Goal: Check status: Check status

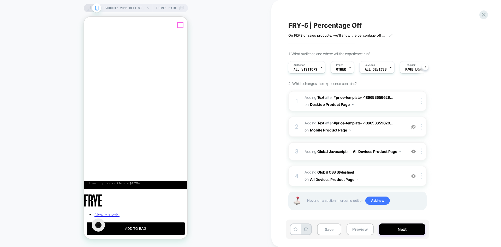
click at [91, 38] on icon "Close" at bounding box center [88, 40] width 5 height 5
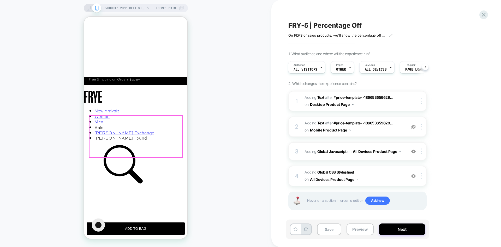
scroll to position [104, 0]
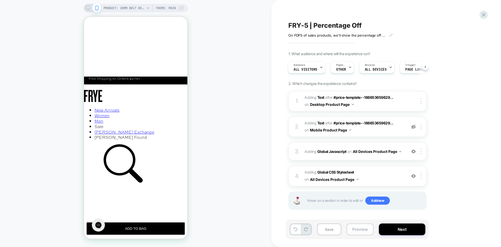
click at [359, 190] on button "Preview" at bounding box center [359, 229] width 27 height 12
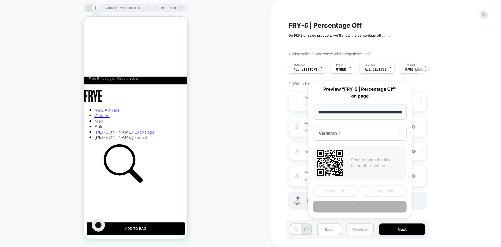
scroll to position [0, 168]
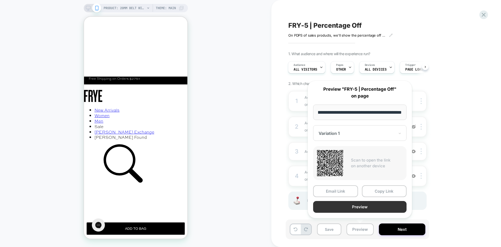
click at [378, 190] on button "Preview" at bounding box center [359, 207] width 93 height 12
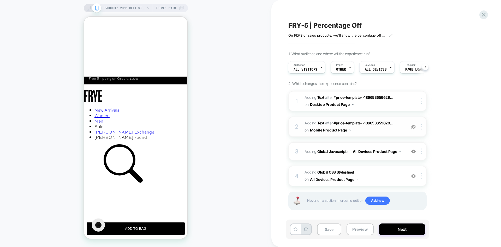
scroll to position [2, 0]
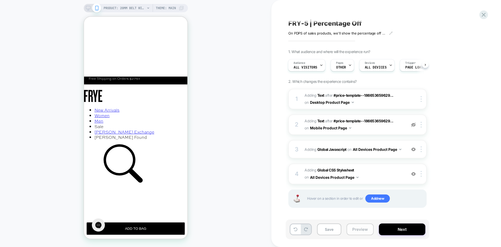
click at [353, 190] on button "Preview" at bounding box center [359, 229] width 27 height 12
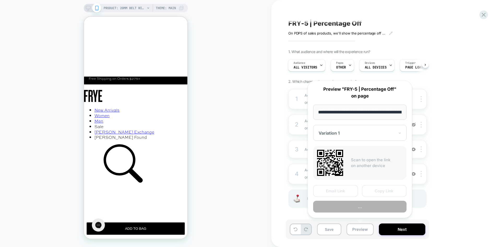
scroll to position [0, 168]
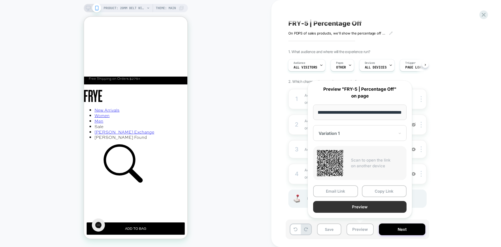
click at [373, 190] on button "Preview" at bounding box center [359, 207] width 93 height 12
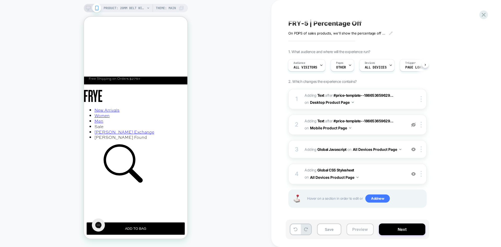
click at [352, 190] on button "Preview" at bounding box center [359, 229] width 27 height 12
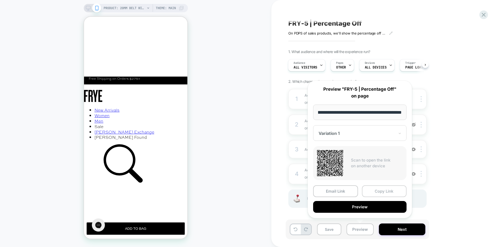
click at [369, 190] on button "Copy Link" at bounding box center [384, 191] width 45 height 12
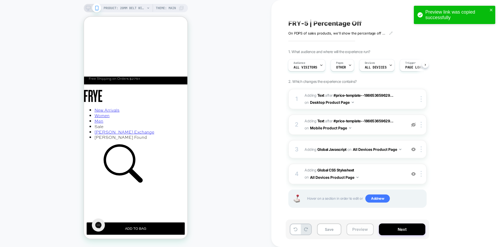
click at [354, 190] on button "Preview" at bounding box center [359, 229] width 27 height 12
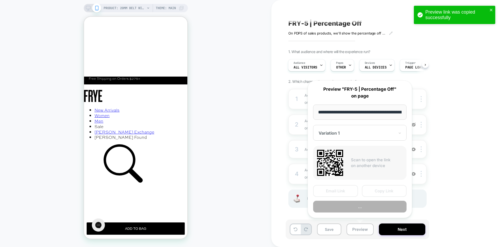
scroll to position [0, 168]
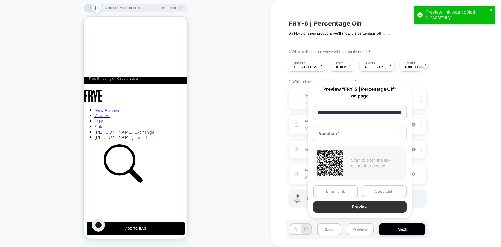
click at [369, 190] on button "Preview" at bounding box center [359, 207] width 93 height 12
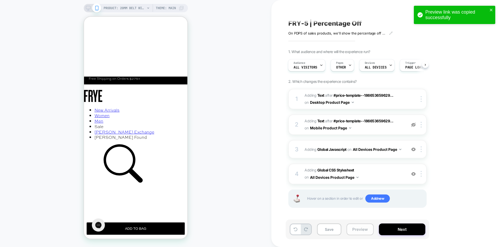
click at [361, 190] on button "Preview" at bounding box center [359, 229] width 27 height 12
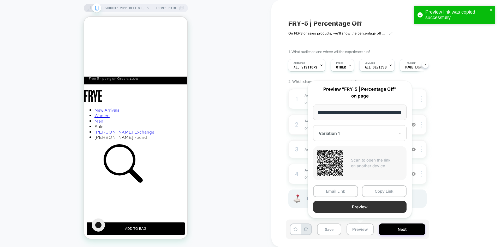
click at [373, 190] on button "Preview" at bounding box center [359, 207] width 93 height 12
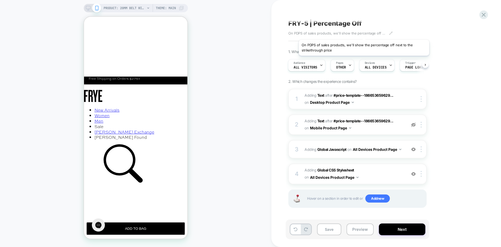
click at [364, 33] on span "On PDPS of sales products, we'll show the percentage off next to the strikethro…" at bounding box center [336, 33] width 97 height 4
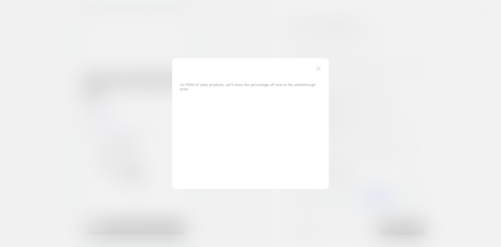
click at [318, 69] on img at bounding box center [318, 68] width 5 height 4
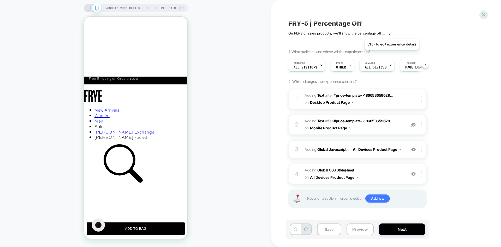
click at [392, 32] on icon at bounding box center [391, 33] width 4 height 4
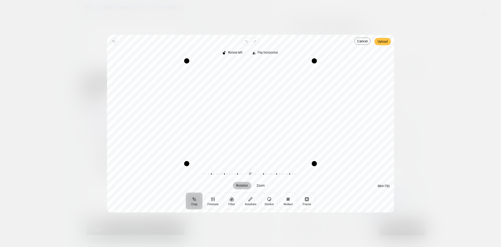
click at [103, 96] on span "Upload" at bounding box center [56, 169] width 93 height 146
click at [384, 42] on span "Upload" at bounding box center [383, 41] width 10 height 6
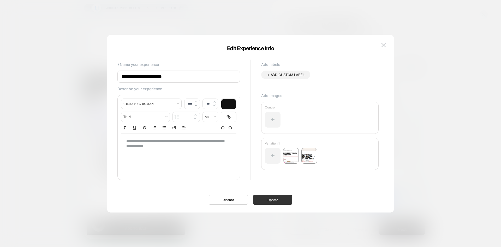
click at [274, 190] on button "Update" at bounding box center [272, 200] width 39 height 10
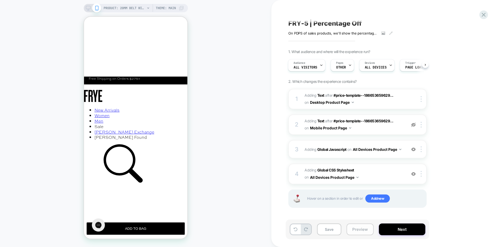
click at [364, 190] on button "Preview" at bounding box center [359, 229] width 27 height 12
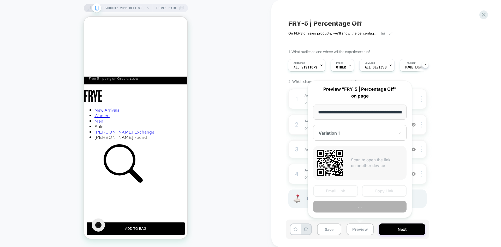
scroll to position [0, 168]
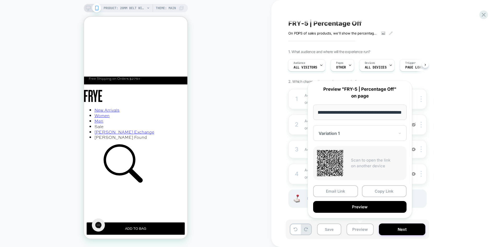
click at [355, 125] on div "Variation 1" at bounding box center [359, 133] width 93 height 16
click at [334, 159] on div "CONTROL" at bounding box center [360, 160] width 88 height 9
click at [372, 190] on button "Preview" at bounding box center [359, 207] width 93 height 12
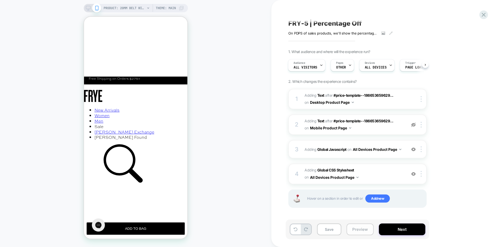
click at [365, 190] on button "Preview" at bounding box center [359, 229] width 27 height 12
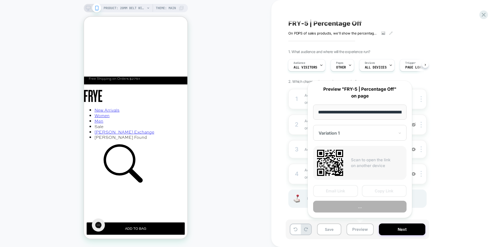
scroll to position [0, 168]
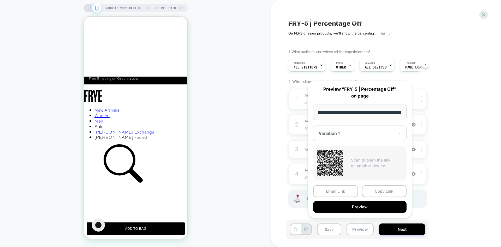
click at [335, 158] on div "CONTROL" at bounding box center [360, 160] width 88 height 9
click at [372, 190] on button "Preview" at bounding box center [359, 207] width 93 height 12
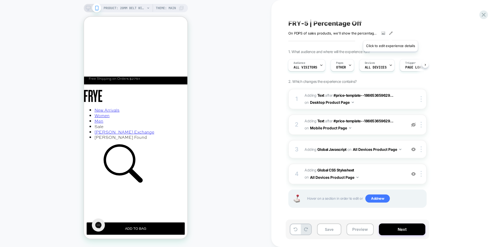
click at [390, 34] on icon at bounding box center [391, 33] width 4 height 4
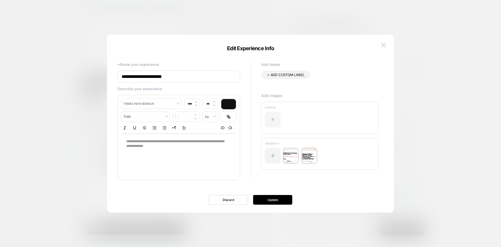
click at [272, 116] on div at bounding box center [273, 120] width 16 height 16
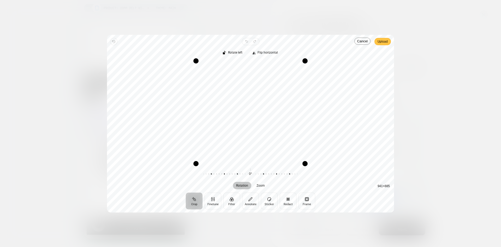
click at [382, 41] on span "Upload" at bounding box center [383, 41] width 10 height 6
click at [0, 0] on span "Upload" at bounding box center [0, 0] width 0 height 0
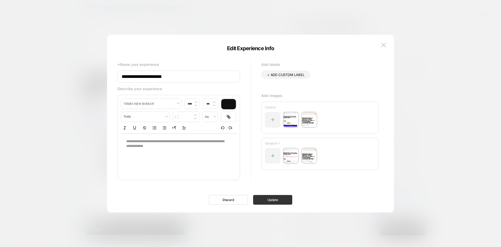
click at [273, 190] on button "Update" at bounding box center [272, 200] width 39 height 10
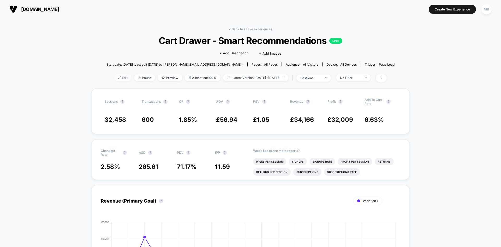
click at [114, 79] on span "Edit" at bounding box center [122, 77] width 17 height 7
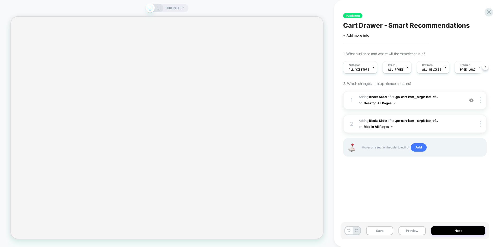
scroll to position [0, 0]
click at [377, 97] on b "Blocks Slider" at bounding box center [378, 97] width 18 height 4
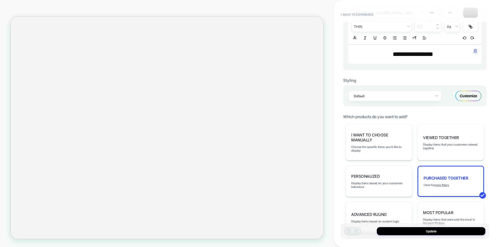
scroll to position [0, 0]
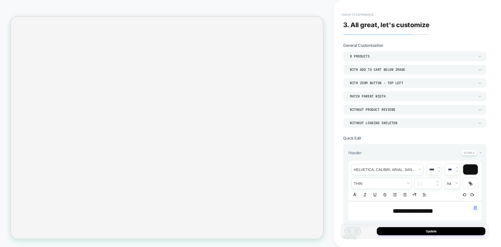
click at [353, 16] on button "< Back to experience" at bounding box center [357, 14] width 38 height 8
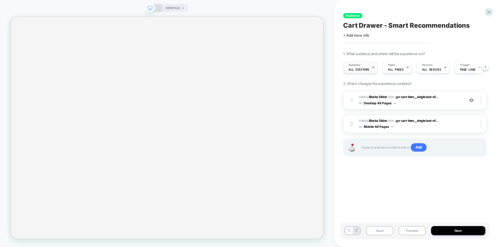
scroll to position [0, 0]
click at [366, 63] on div "Audience All Visitors" at bounding box center [358, 67] width 31 height 12
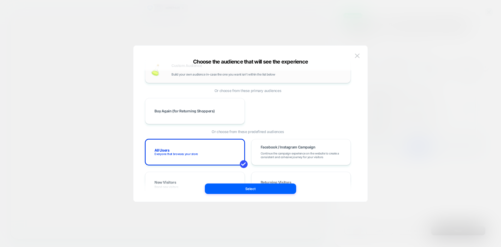
scroll to position [26, 0]
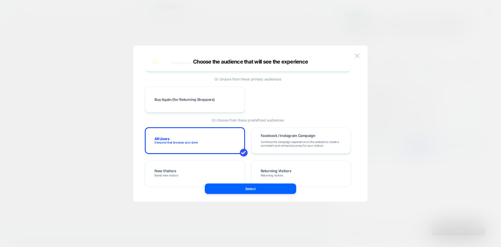
click at [354, 58] on button at bounding box center [357, 56] width 8 height 8
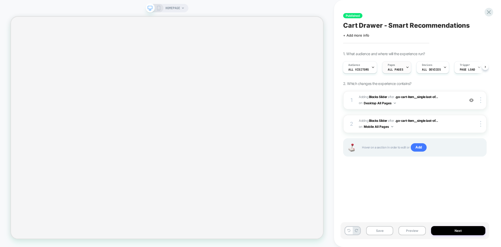
click at [397, 68] on span "ALL PAGES" at bounding box center [395, 70] width 15 height 4
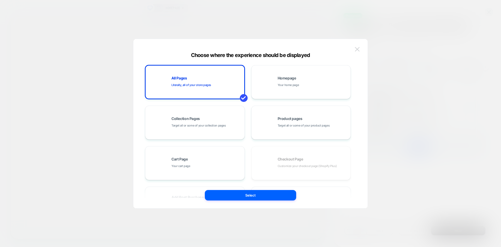
click at [357, 46] on button at bounding box center [357, 49] width 8 height 8
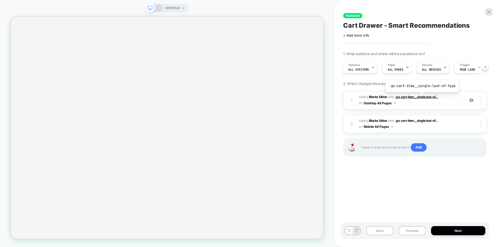
click at [421, 96] on span ".go-cart-item__single:last-of..." at bounding box center [416, 97] width 43 height 4
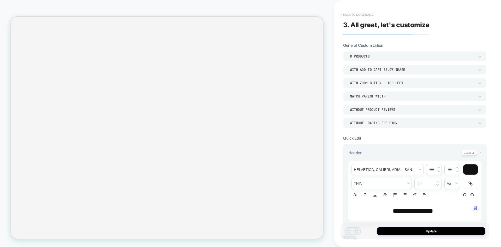
click at [352, 15] on button "< Back to experience" at bounding box center [357, 14] width 38 height 8
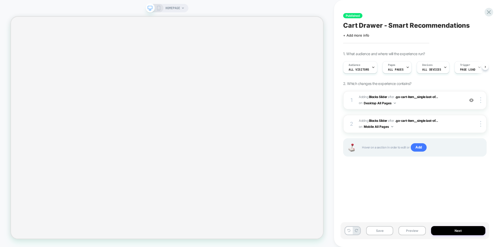
scroll to position [0, 0]
click at [417, 231] on button "Preview" at bounding box center [411, 230] width 27 height 9
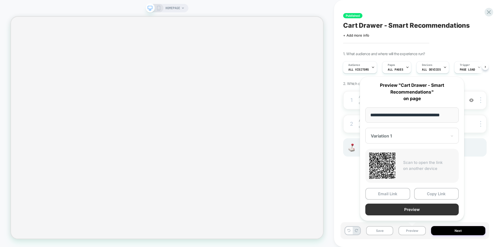
click at [421, 210] on button "Preview" at bounding box center [411, 209] width 93 height 12
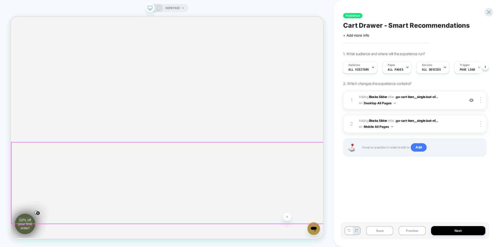
scroll to position [167, 0]
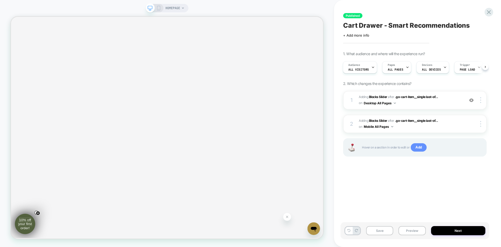
click at [0, 0] on span "Add" at bounding box center [0, 0] width 0 height 0
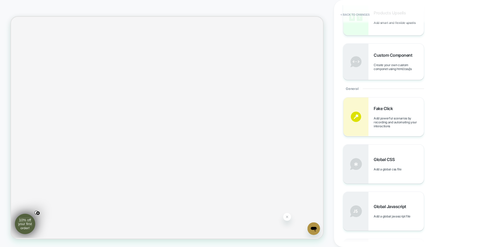
scroll to position [183, 0]
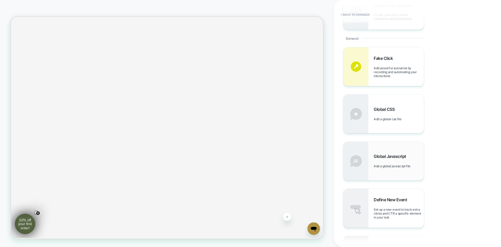
click at [0, 0] on span "Global Javascript" at bounding box center [0, 0] width 0 height 0
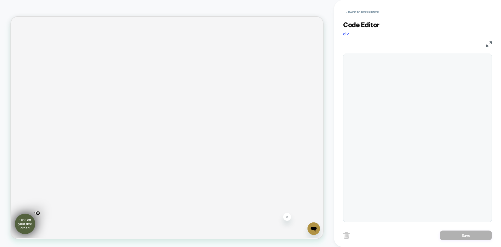
click at [367, 97] on div at bounding box center [417, 137] width 149 height 168
click at [0, 0] on div at bounding box center [0, 0] width 0 height 0
type textarea "**********"
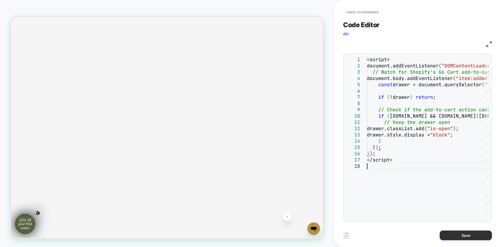
click at [461, 234] on button "Save" at bounding box center [466, 235] width 52 height 10
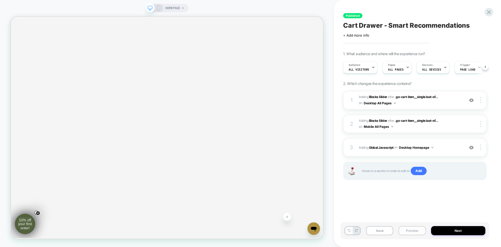
scroll to position [0, 0]
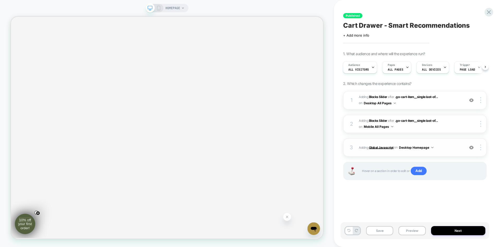
click at [381, 148] on b "Global Javascript" at bounding box center [381, 147] width 25 height 4
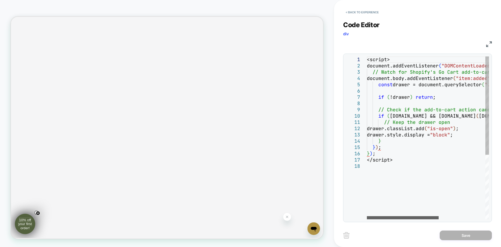
click at [353, 15] on button "< Back to experience" at bounding box center [362, 12] width 38 height 8
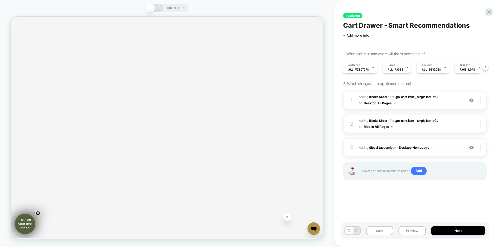
click at [482, 151] on div "3 Adding Global Javascript on Desktop Homepage Add Before Add After Copy to Mob…" at bounding box center [415, 147] width 144 height 18
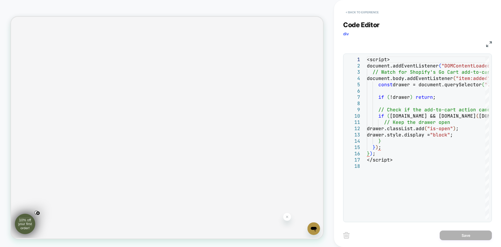
click at [361, 13] on button "< Back to experience" at bounding box center [362, 12] width 38 height 8
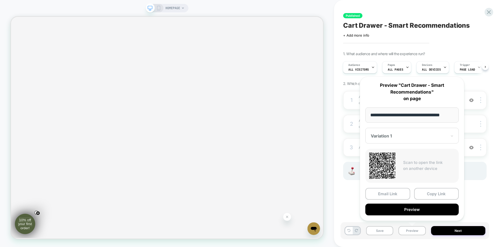
click at [421, 210] on button "Preview" at bounding box center [411, 209] width 93 height 12
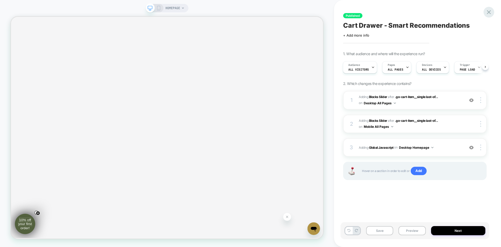
click at [486, 12] on icon at bounding box center [488, 12] width 7 height 7
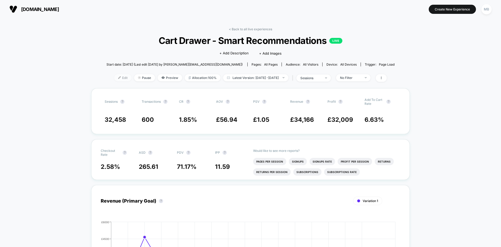
click at [116, 76] on span "Edit" at bounding box center [122, 77] width 17 height 7
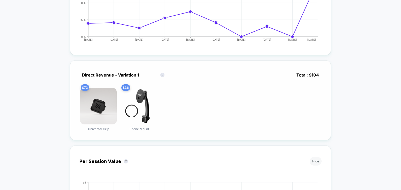
scroll to position [26, 0]
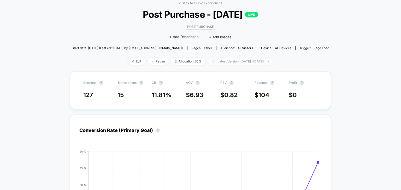
click at [234, 63] on span "Latest Version: [DATE] - [DATE]" at bounding box center [240, 61] width 65 height 7
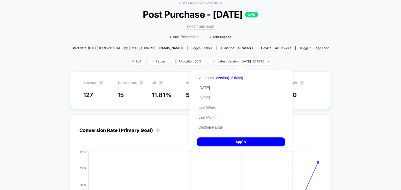
click at [205, 98] on button "[DATE]" at bounding box center [204, 97] width 15 height 5
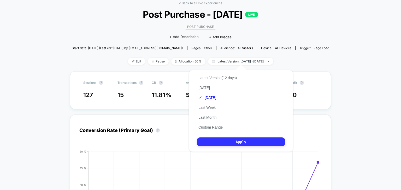
click at [235, 142] on button "Apply" at bounding box center [241, 142] width 88 height 9
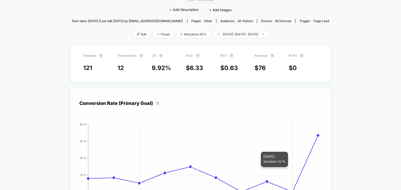
scroll to position [52, 0]
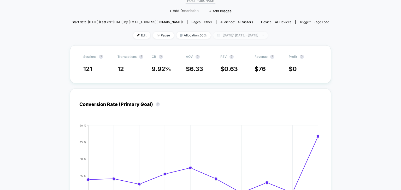
click at [248, 38] on span "[DATE]: [DATE] - [DATE]" at bounding box center [240, 35] width 55 height 7
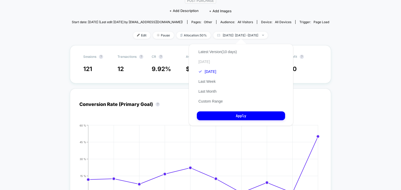
click at [205, 63] on button "[DATE]" at bounding box center [204, 61] width 15 height 5
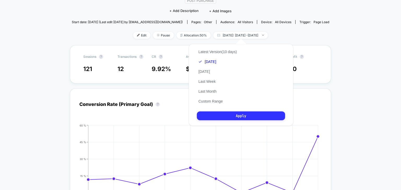
click at [242, 118] on button "Apply" at bounding box center [241, 116] width 88 height 9
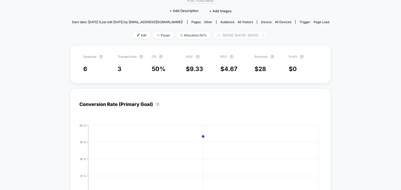
click at [231, 33] on span "[DATE]: [DATE] - [DATE]" at bounding box center [240, 35] width 55 height 7
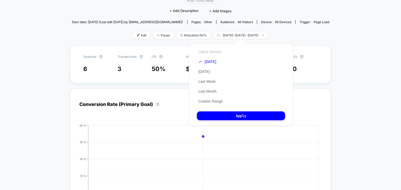
click at [211, 50] on button "Latest Version" at bounding box center [210, 52] width 26 height 5
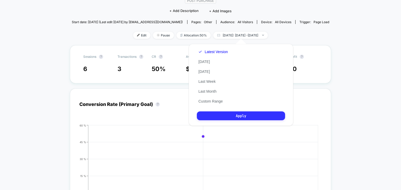
click at [237, 117] on button "Apply" at bounding box center [241, 116] width 88 height 9
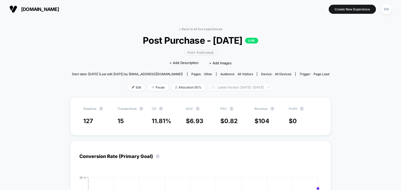
click at [236, 90] on span "Latest Version: Aug 29, 2025 - Sep 8, 2025" at bounding box center [240, 87] width 65 height 7
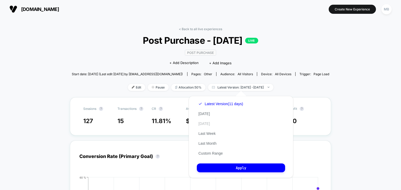
click at [205, 124] on button "Yesterday" at bounding box center [204, 124] width 15 height 5
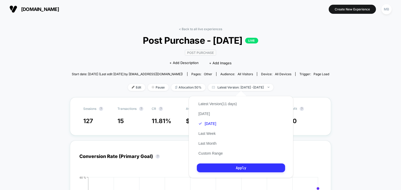
click at [221, 172] on button "Apply" at bounding box center [241, 168] width 88 height 9
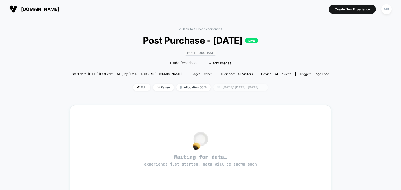
click at [230, 90] on span "Yesterday: Sep 7, 2025 - Sep 7, 2025" at bounding box center [240, 87] width 55 height 7
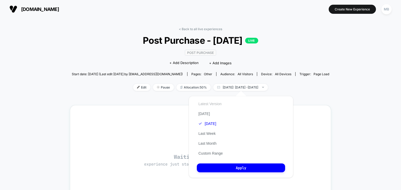
click at [208, 104] on button "Latest Version" at bounding box center [210, 104] width 26 height 5
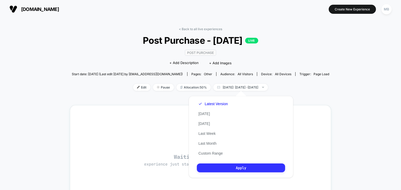
click at [216, 170] on button "Apply" at bounding box center [241, 168] width 88 height 9
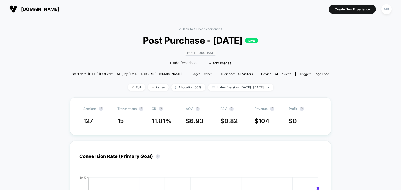
click at [229, 94] on div "< Back to all live experiences Post Purchase - Labor Day 2025 LIVE Post Purchas…" at bounding box center [201, 62] width 258 height 70
click at [230, 91] on div "< Back to all live experiences Post Purchase - Labor Day 2025 LIVE Post Purchas…" at bounding box center [201, 62] width 258 height 70
click at [231, 87] on span "Latest Version: Aug 29, 2025 - Sep 7, 2025" at bounding box center [240, 87] width 65 height 7
select select "*"
select select "****"
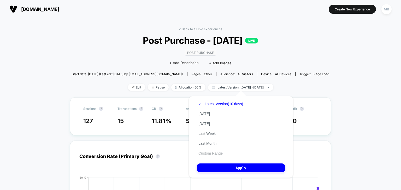
click at [212, 154] on button "Custom Range" at bounding box center [210, 153] width 27 height 5
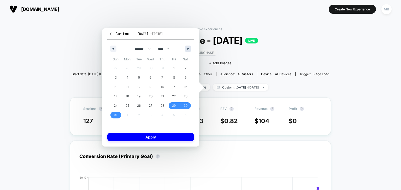
click at [188, 48] on icon "button" at bounding box center [188, 49] width 3 height 2
select select "*"
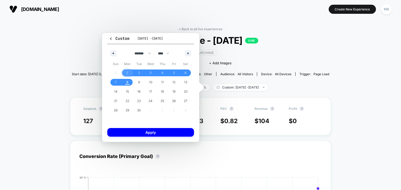
click at [127, 74] on span "1" at bounding box center [127, 72] width 1 height 9
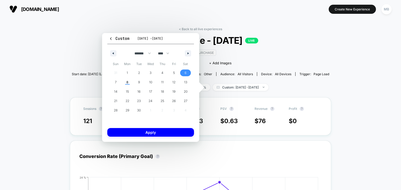
click at [182, 74] on span "6" at bounding box center [186, 73] width 12 height 7
click at [175, 73] on span "5" at bounding box center [174, 73] width 12 height 7
click at [127, 83] on span "8" at bounding box center [127, 82] width 2 height 9
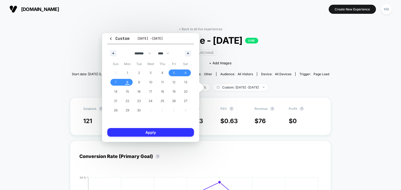
click at [156, 134] on button "Apply" at bounding box center [150, 132] width 87 height 9
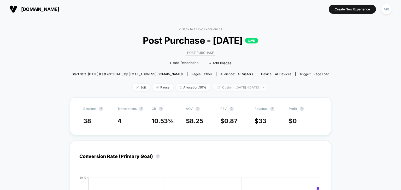
click at [249, 88] on span "Custom: Sep 5, 2025 - Sep 8, 2025" at bounding box center [241, 87] width 56 height 7
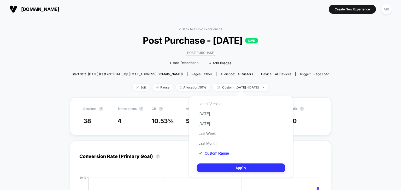
click at [232, 170] on button "Apply" at bounding box center [241, 168] width 88 height 9
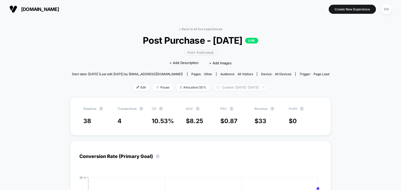
click at [244, 89] on span "Custom: Sep 5, 2025 - Sep 8, 2025" at bounding box center [241, 87] width 56 height 7
select select "*"
select select "****"
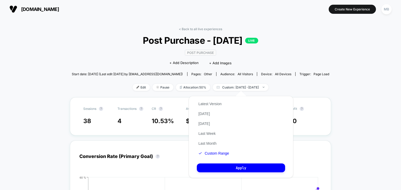
click at [216, 156] on button "Custom Range" at bounding box center [214, 153] width 34 height 5
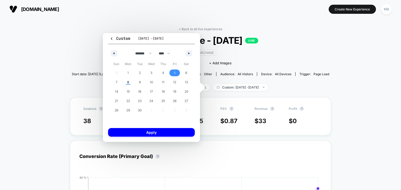
click at [178, 74] on span "5" at bounding box center [175, 73] width 12 height 7
drag, startPoint x: 132, startPoint y: 83, endPoint x: 143, endPoint y: 101, distance: 21.7
click at [132, 83] on span "8" at bounding box center [128, 82] width 12 height 7
click at [161, 75] on span "4" at bounding box center [163, 73] width 12 height 7
click at [140, 83] on span "9" at bounding box center [140, 82] width 2 height 9
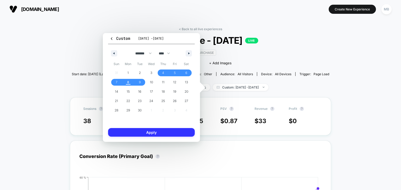
click at [172, 133] on button "Apply" at bounding box center [151, 132] width 87 height 9
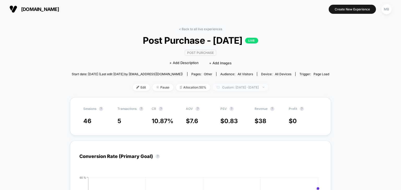
click at [233, 88] on span "Custom: Sep 4, 2025 - Sep 9, 2025" at bounding box center [241, 87] width 56 height 7
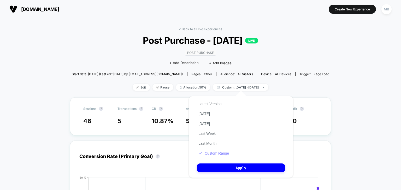
click at [222, 154] on button "Custom Range" at bounding box center [214, 153] width 34 height 5
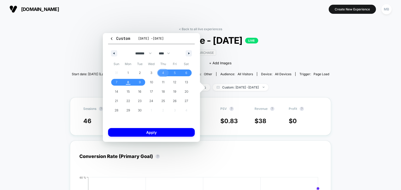
click at [162, 73] on span "4" at bounding box center [163, 72] width 2 height 9
click at [128, 83] on span "8" at bounding box center [128, 82] width 2 height 9
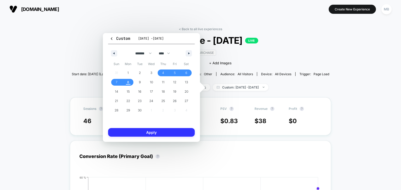
click at [160, 131] on button "Apply" at bounding box center [151, 132] width 87 height 9
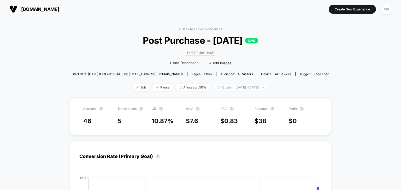
click at [220, 87] on span "Custom: Sep 4, 2025 - Sep 8, 2025" at bounding box center [241, 87] width 56 height 7
select select "*"
select select "****"
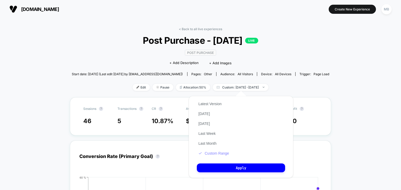
click at [218, 156] on button "Custom Range" at bounding box center [214, 153] width 34 height 5
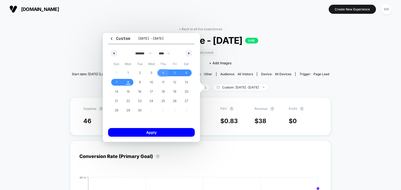
click at [164, 73] on span "4" at bounding box center [163, 73] width 12 height 7
click at [165, 75] on span "4" at bounding box center [163, 73] width 12 height 7
click at [174, 73] on span "5" at bounding box center [175, 72] width 2 height 9
click at [128, 83] on span "8" at bounding box center [128, 82] width 2 height 9
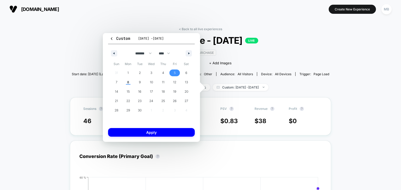
click at [175, 69] on span "5" at bounding box center [175, 72] width 2 height 9
click at [158, 132] on button "Apply" at bounding box center [151, 132] width 87 height 9
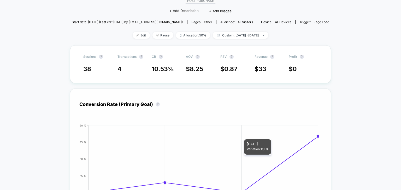
scroll to position [78, 0]
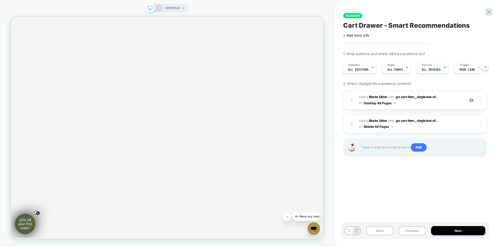
scroll to position [52, 0]
